Goal: Task Accomplishment & Management: Use online tool/utility

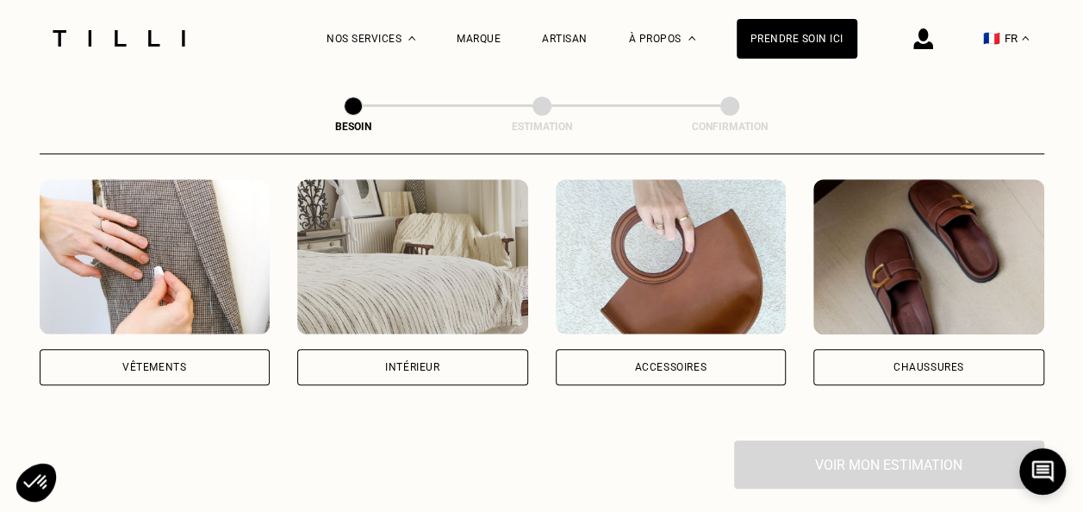
click at [187, 353] on div "Vêtements" at bounding box center [155, 367] width 231 height 36
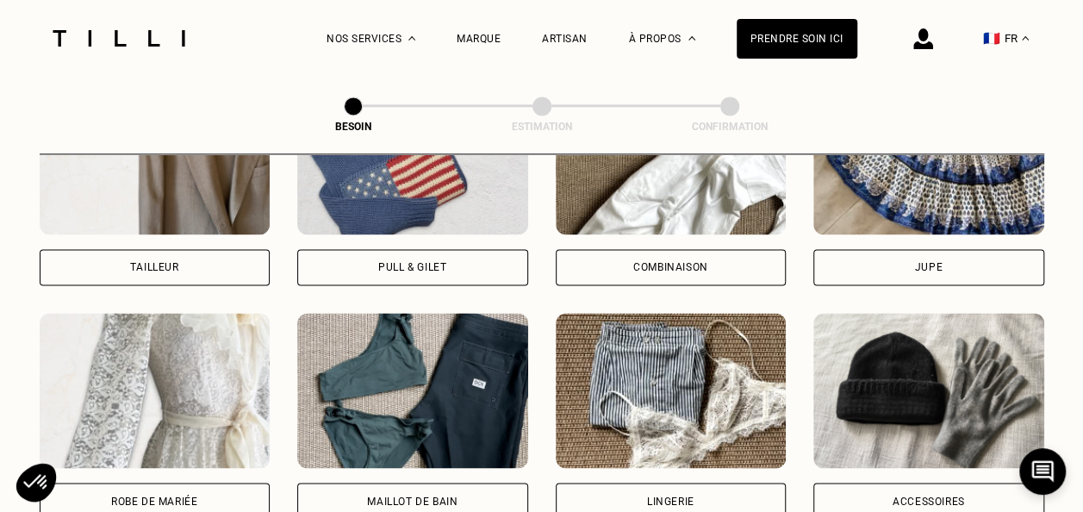
scroll to position [1131, 0]
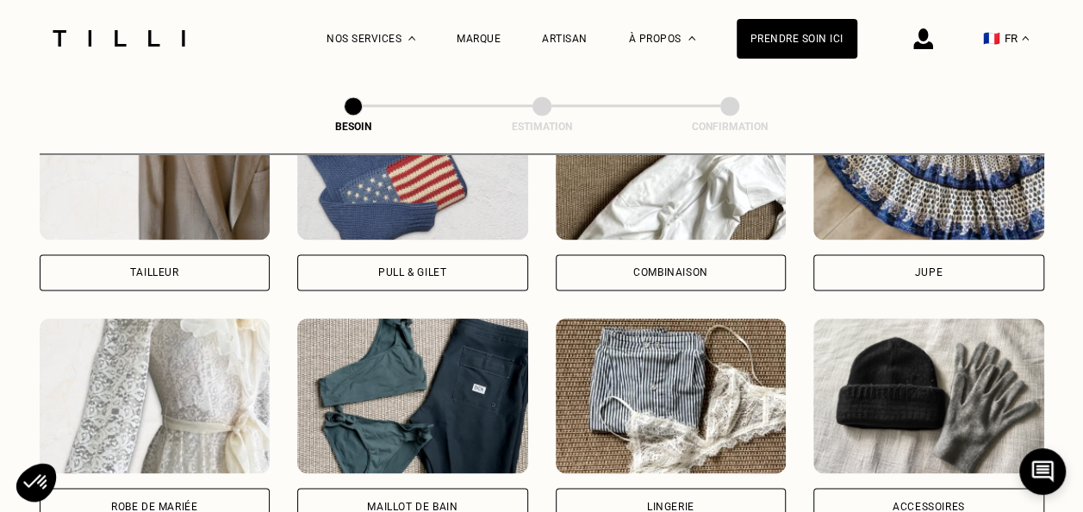
click at [466, 265] on div "Pull & gilet" at bounding box center [412, 272] width 231 height 36
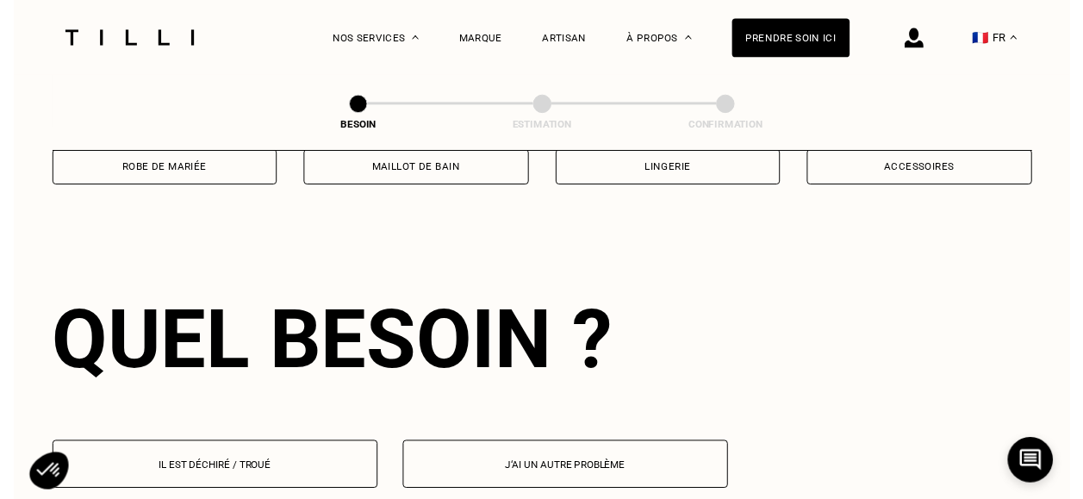
scroll to position [1500, 0]
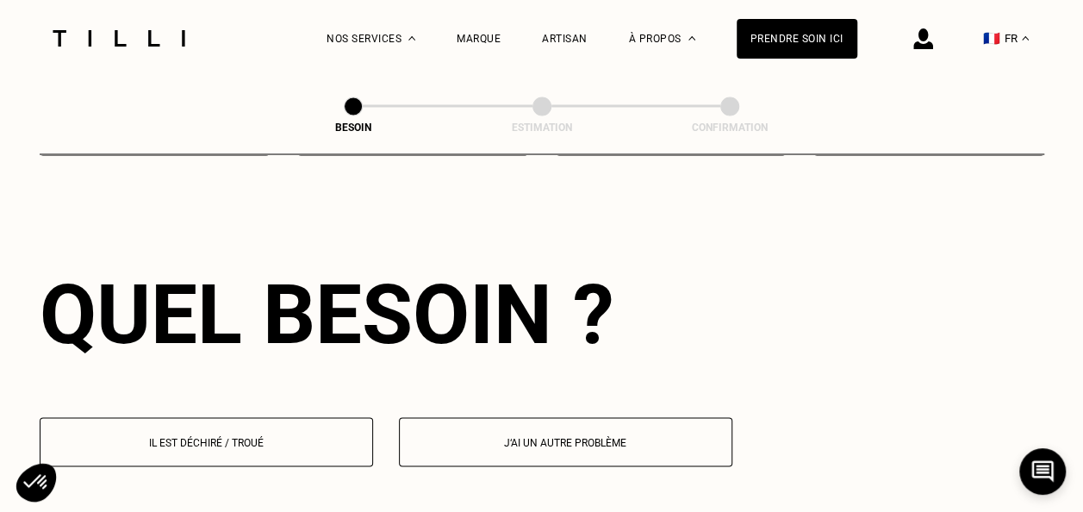
click at [312, 436] on p "Il est déchiré / troué" at bounding box center [206, 442] width 315 height 12
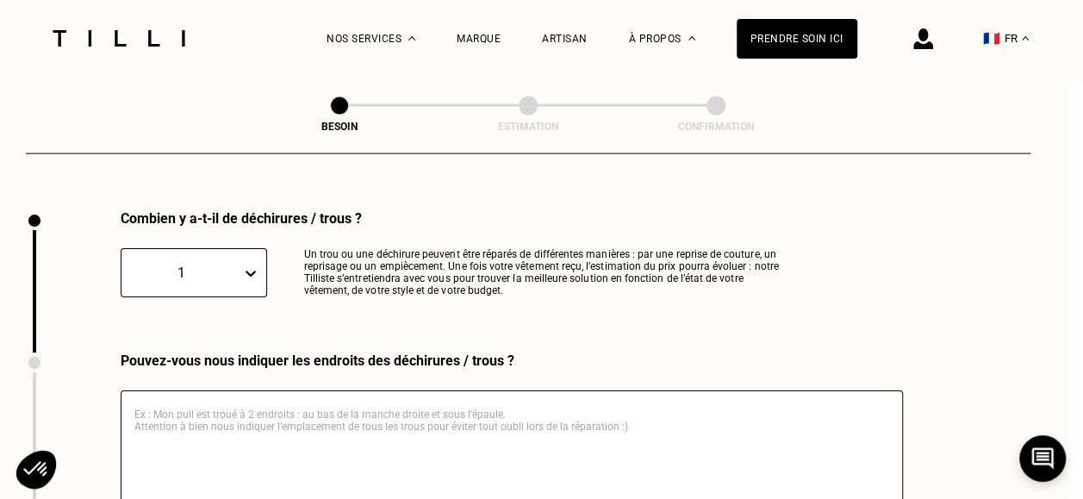
scroll to position [1835, 14]
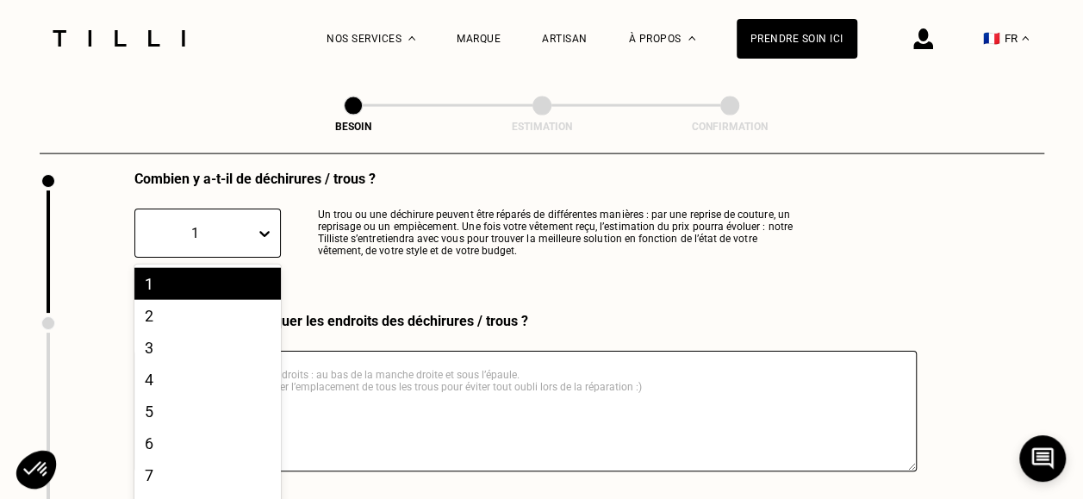
click at [250, 258] on div "10 results available. Use Up and Down to choose options, press Enter to select …" at bounding box center [207, 233] width 147 height 49
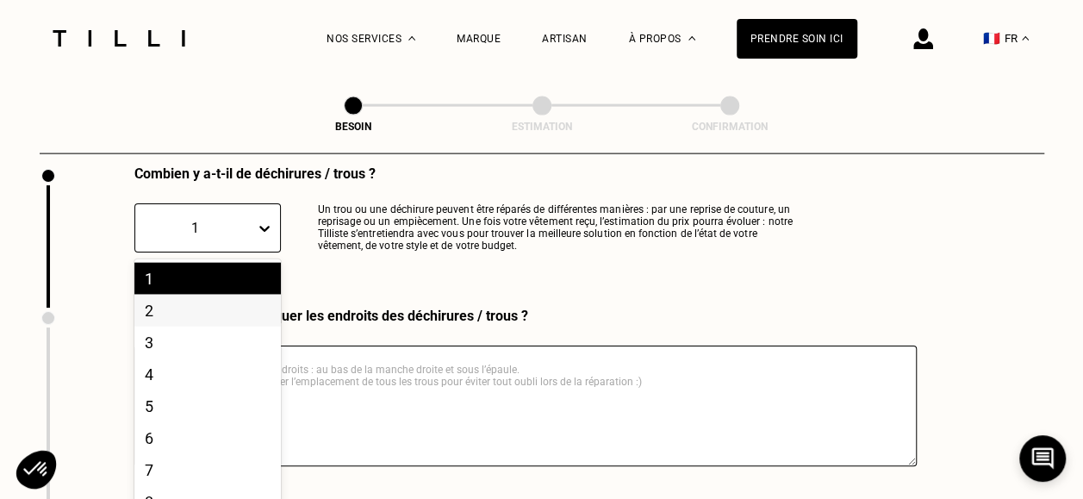
click at [225, 301] on div "2" at bounding box center [207, 311] width 147 height 32
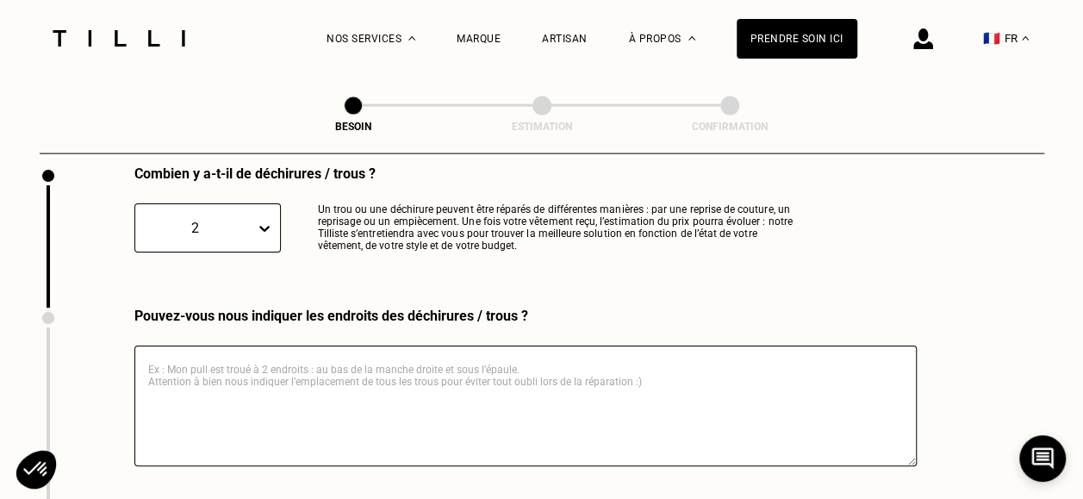
click at [297, 384] on textarea at bounding box center [525, 406] width 783 height 121
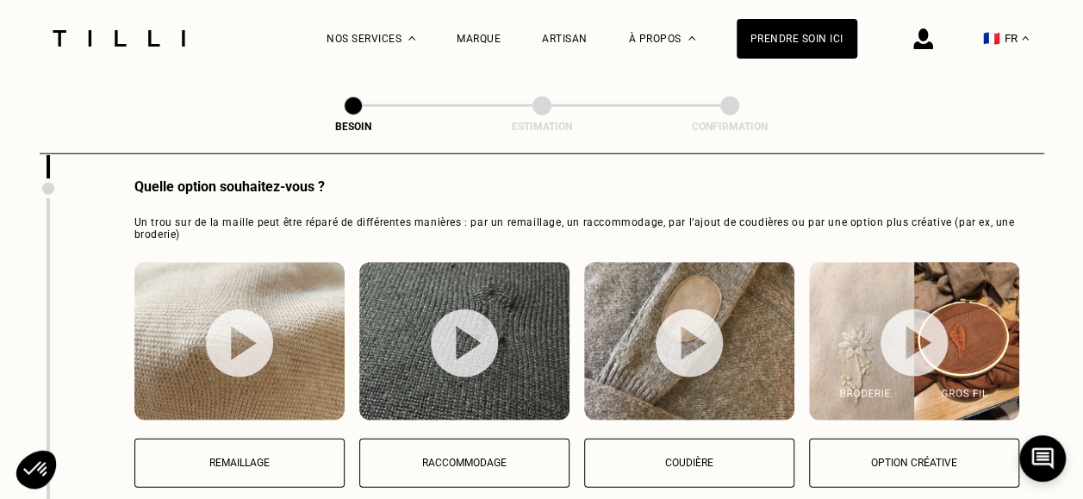
scroll to position [2222, 0]
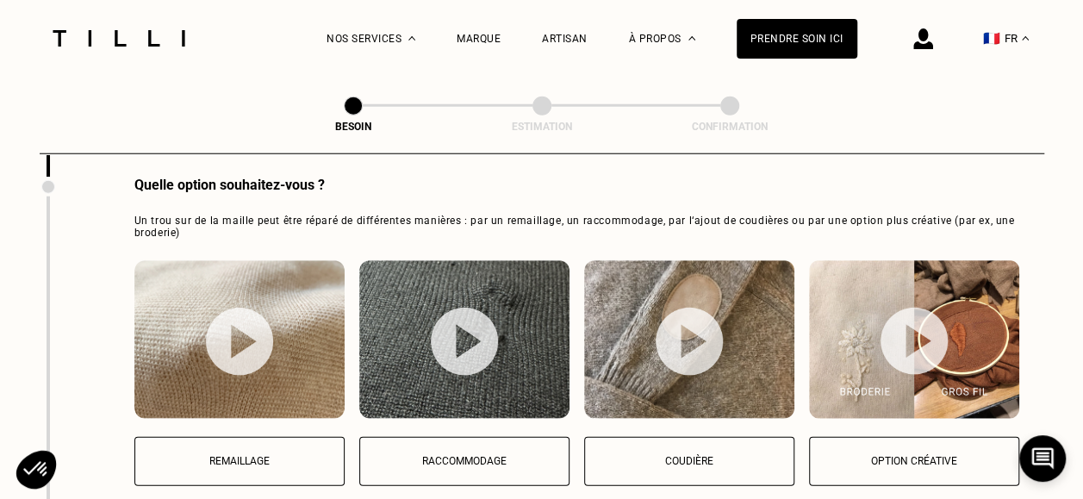
type textarea "manche et col"
click at [305, 455] on p "Remaillage" at bounding box center [239, 461] width 191 height 12
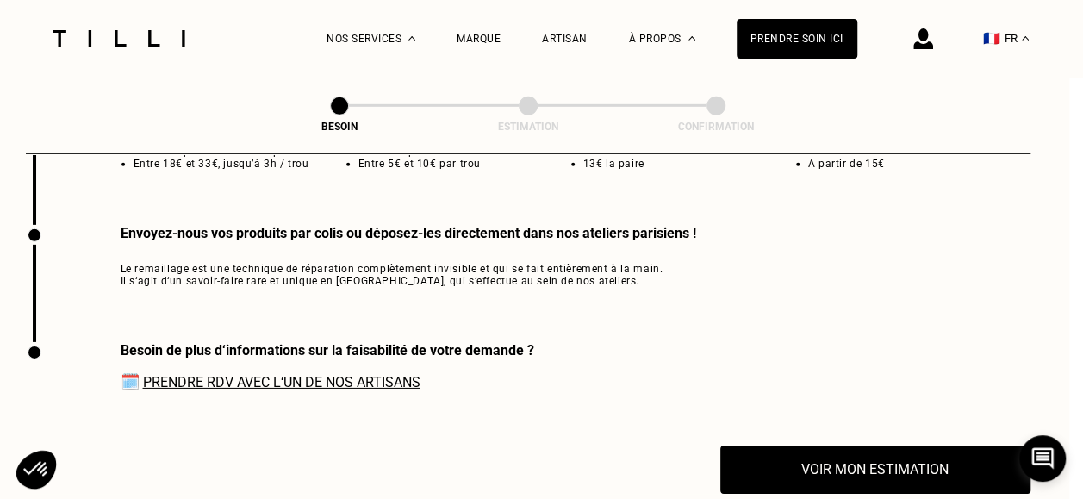
scroll to position [2589, 14]
select select "FR"
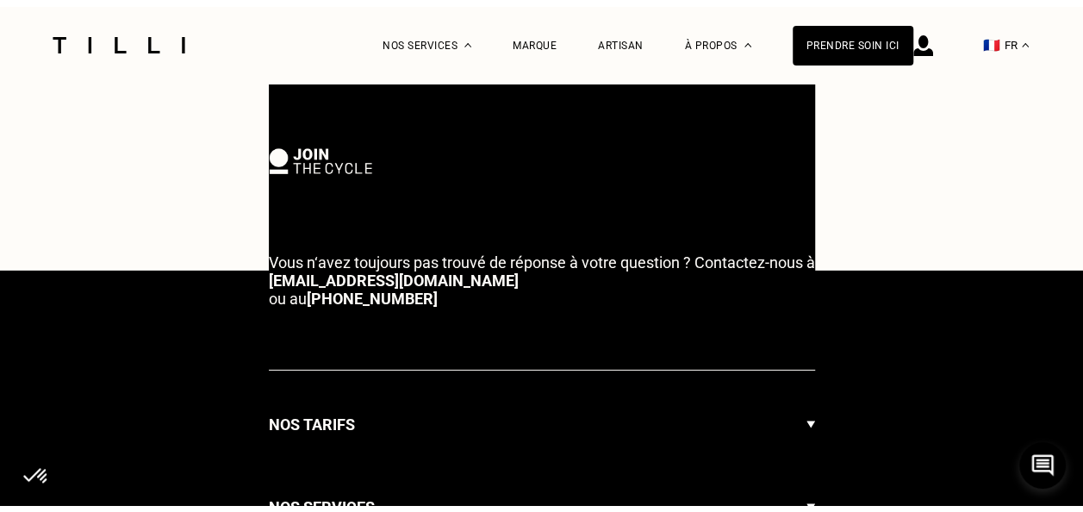
scroll to position [2002, 0]
